Goal: Information Seeking & Learning: Find contact information

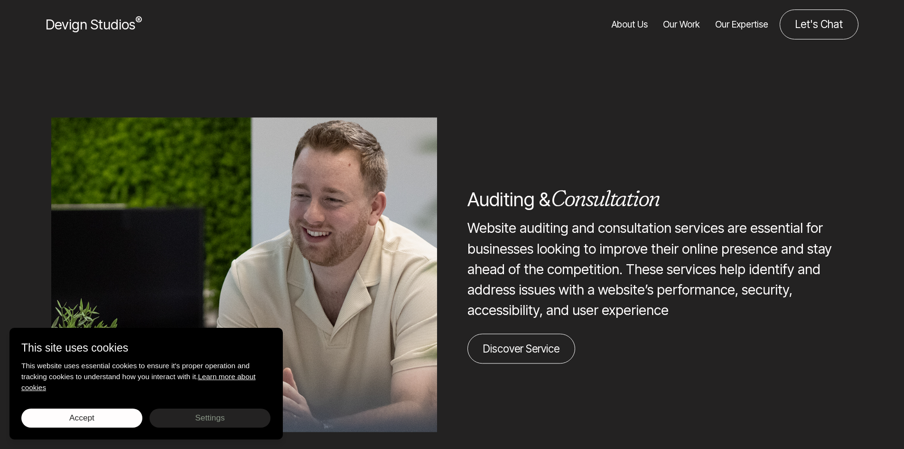
scroll to position [2564, 0]
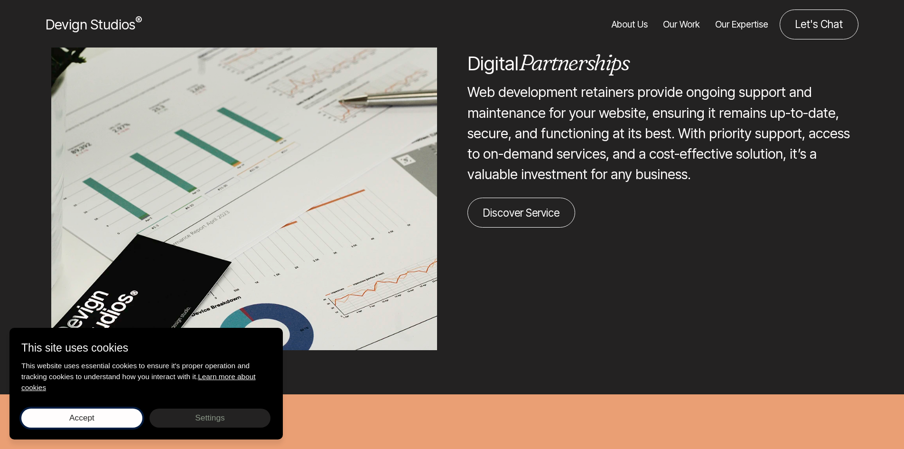
click at [80, 410] on button "Accept Save choices" at bounding box center [81, 417] width 121 height 19
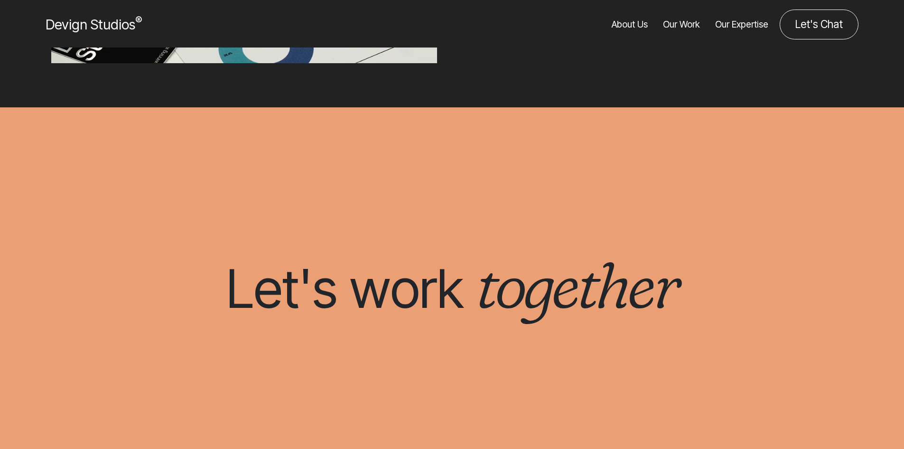
scroll to position [3046, 0]
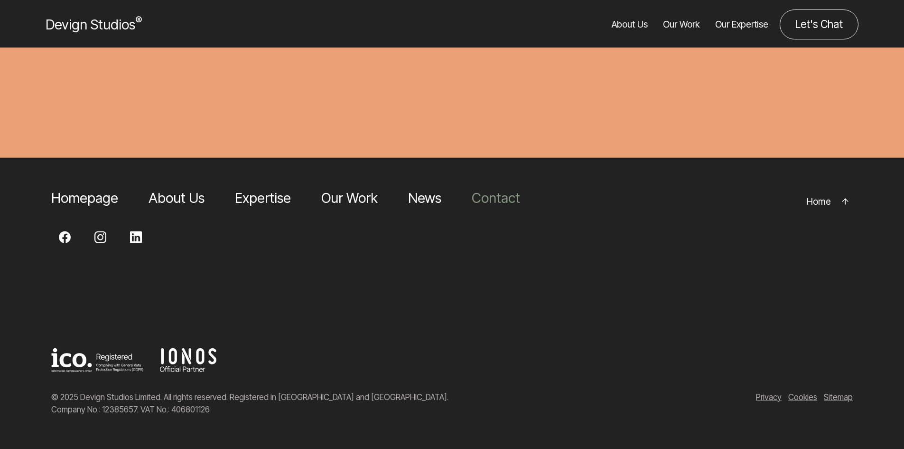
click at [490, 201] on link "Contact" at bounding box center [496, 197] width 48 height 17
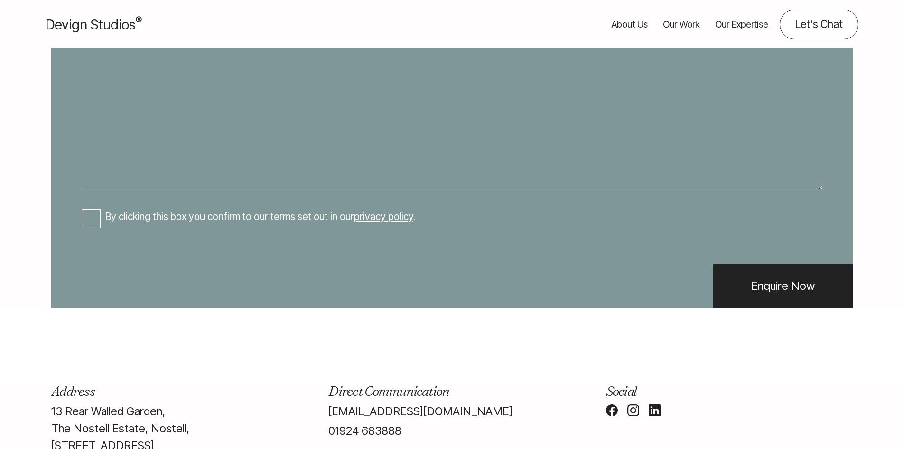
scroll to position [583, 0]
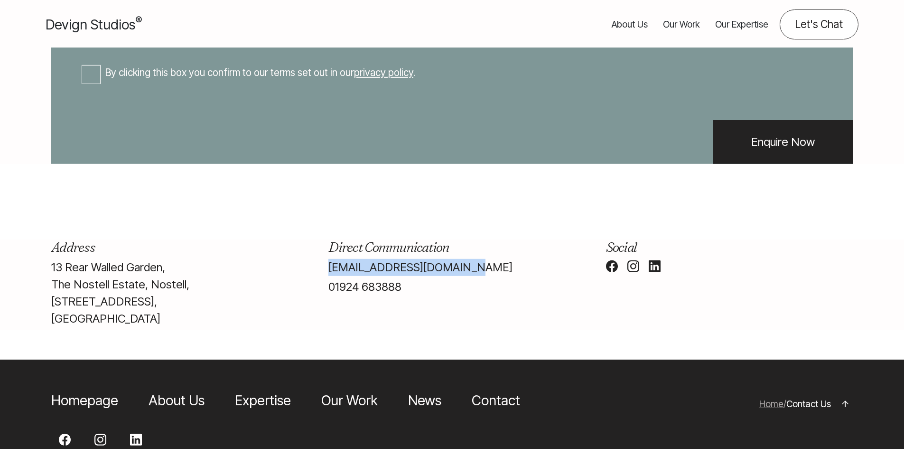
drag, startPoint x: 461, startPoint y: 307, endPoint x: 338, endPoint y: 300, distance: 123.6
click at [325, 302] on div "Direct Communication info@devignstudios.co.uk 01924 683888" at bounding box center [451, 284] width 277 height 90
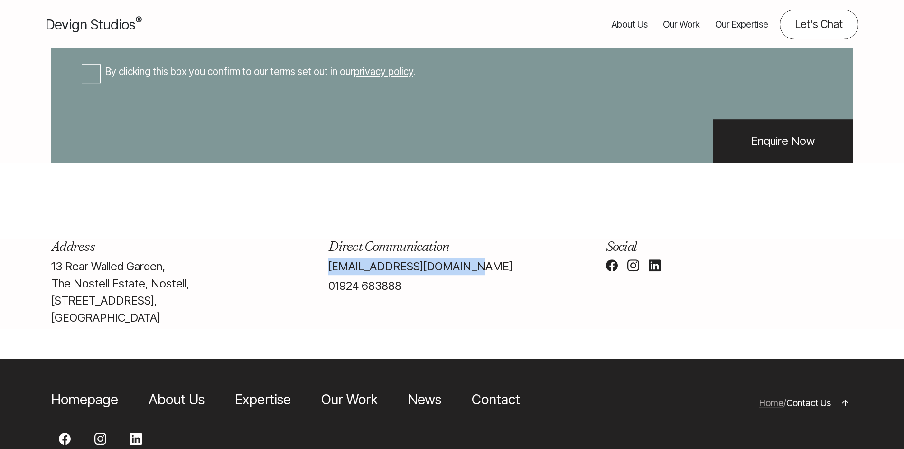
copy link "info@devignstudios.co.uk"
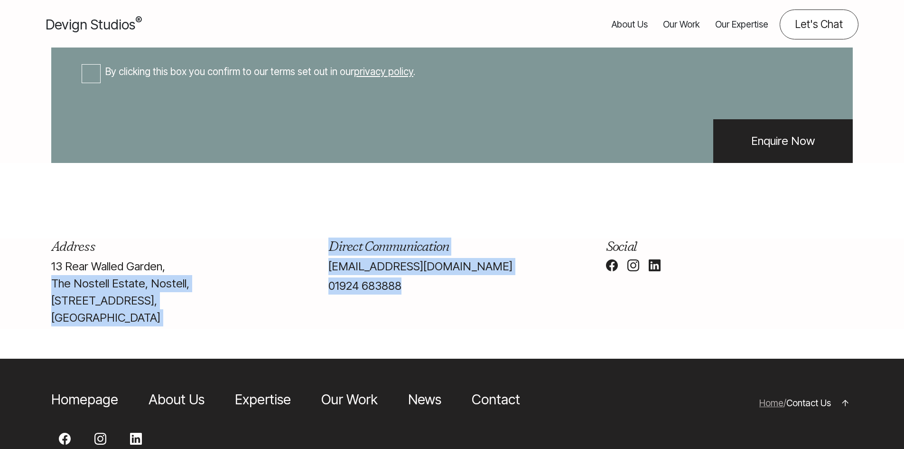
drag, startPoint x: 411, startPoint y: 326, endPoint x: 315, endPoint y: 320, distance: 96.0
click at [314, 321] on div "Direct Communication info@devignstudios.co.uk 01924 683888" at bounding box center [451, 283] width 277 height 90
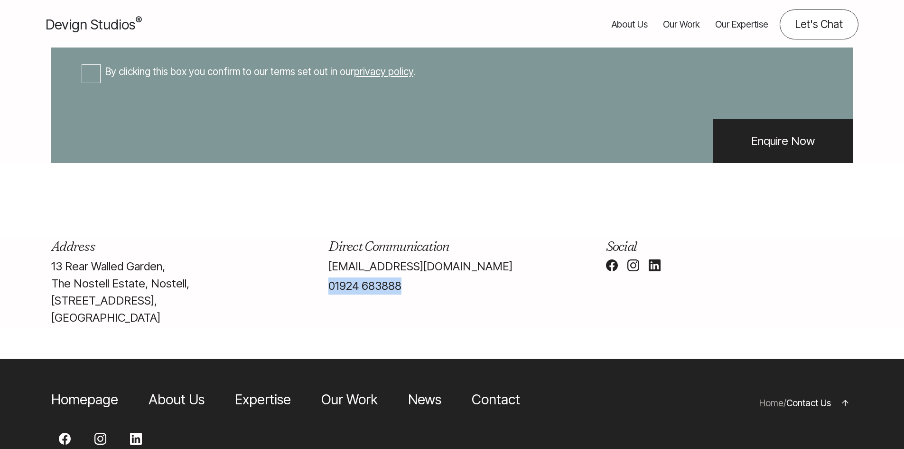
copy link "01924 683888"
